Goal: Navigation & Orientation: Find specific page/section

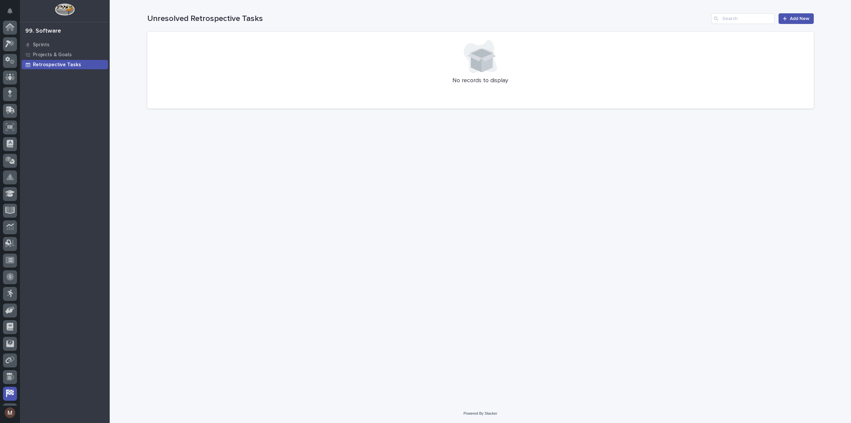
scroll to position [31, 0]
click at [6, 372] on link at bounding box center [10, 379] width 14 height 14
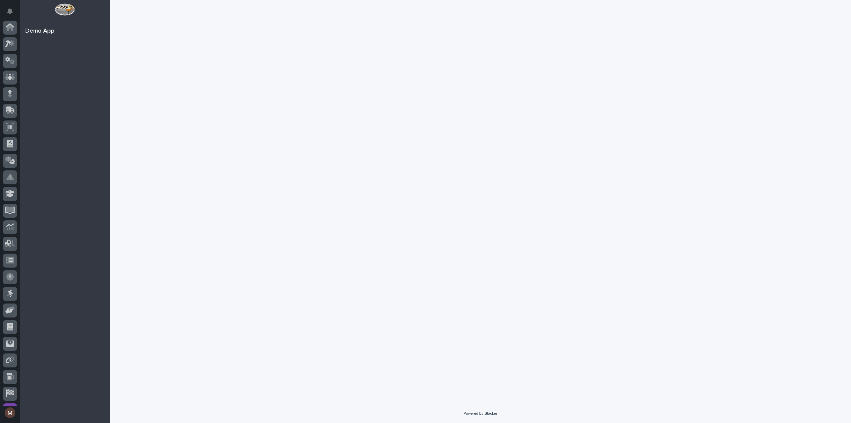
scroll to position [31, 0]
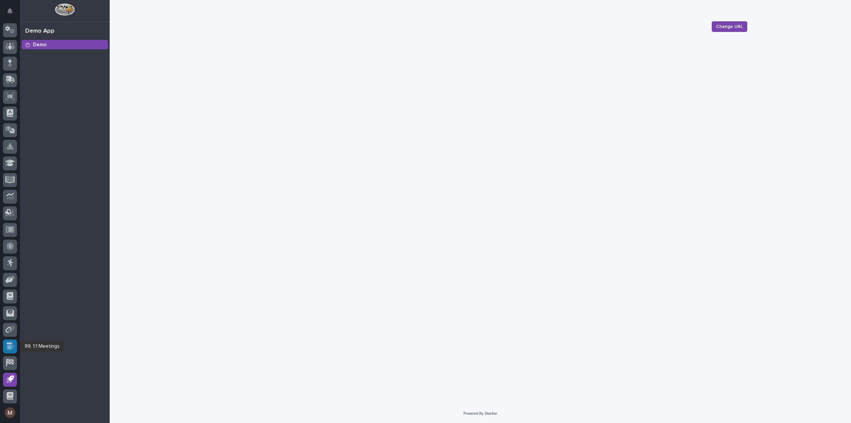
click at [14, 344] on div at bounding box center [10, 346] width 14 height 14
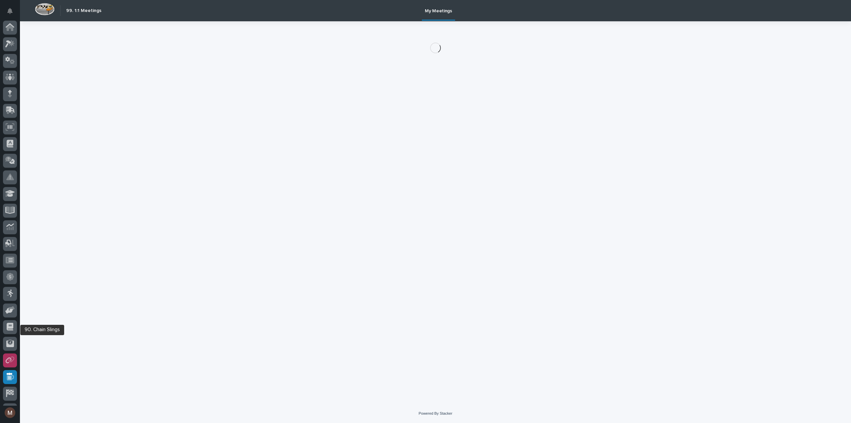
scroll to position [31, 0]
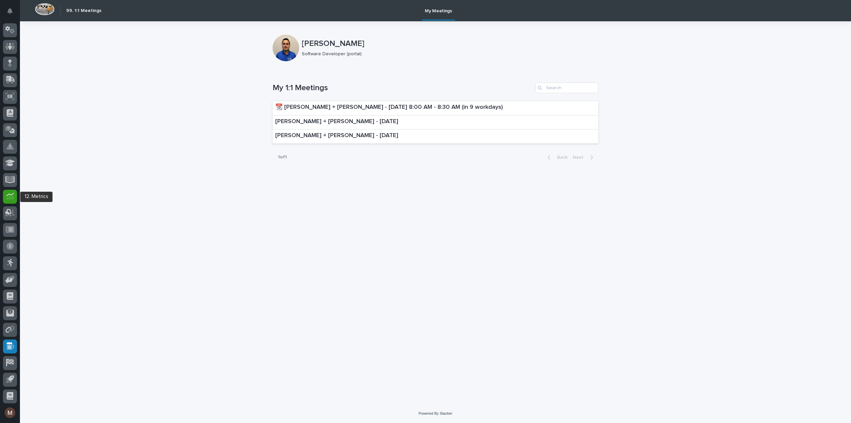
click at [11, 197] on icon at bounding box center [10, 198] width 7 height 4
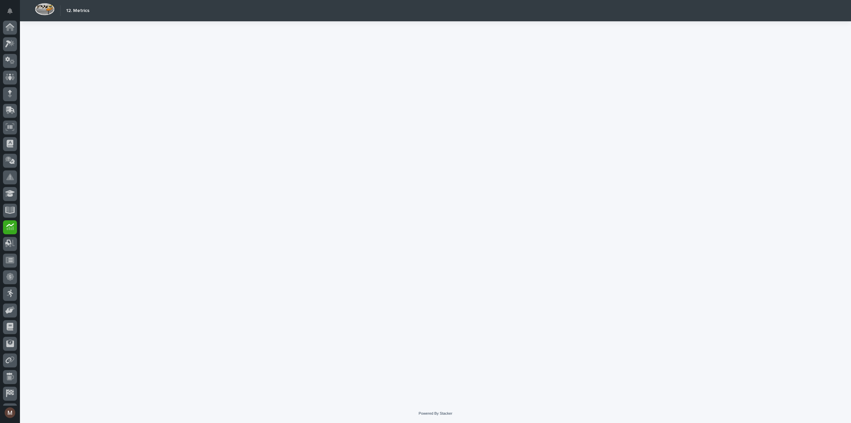
scroll to position [31, 0]
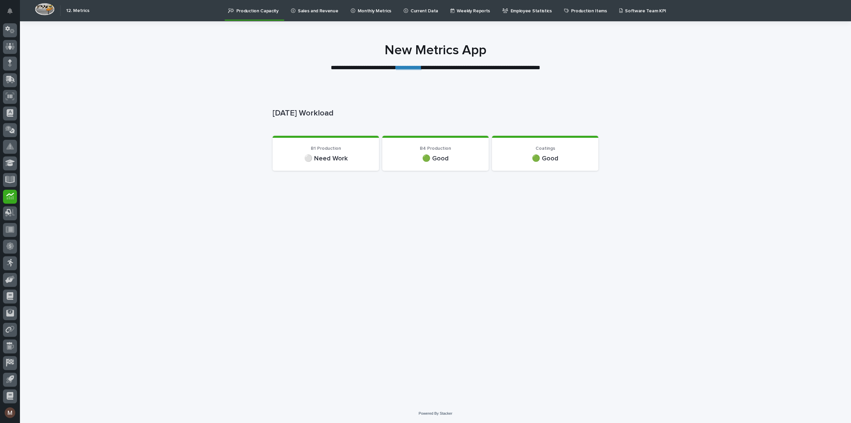
click at [406, 65] on link "**********" at bounding box center [409, 68] width 26 height 6
